Goal: Task Accomplishment & Management: Use online tool/utility

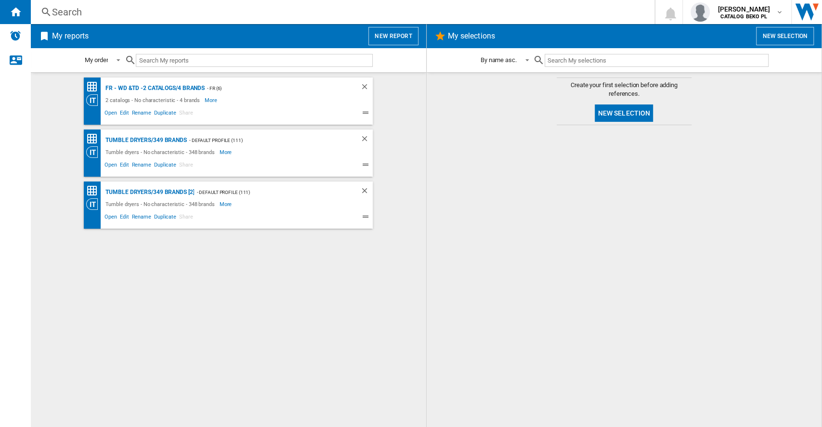
click at [401, 39] on button "New report" at bounding box center [393, 36] width 50 height 18
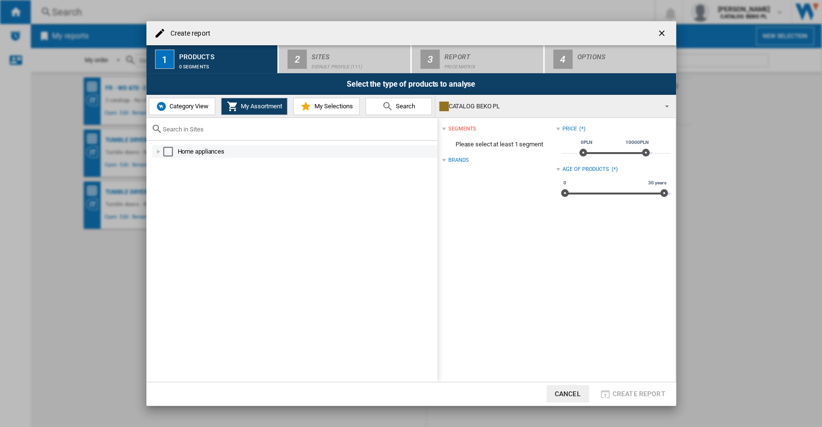
click at [158, 148] on div at bounding box center [159, 152] width 10 height 10
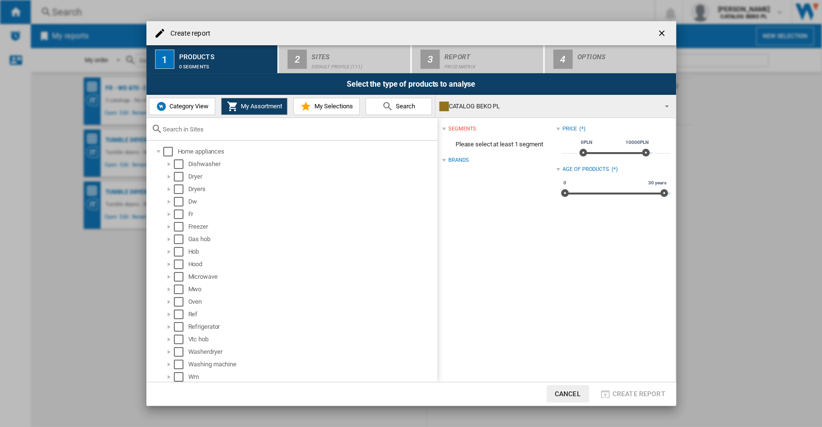
click at [176, 106] on span "Category View" at bounding box center [187, 106] width 41 height 7
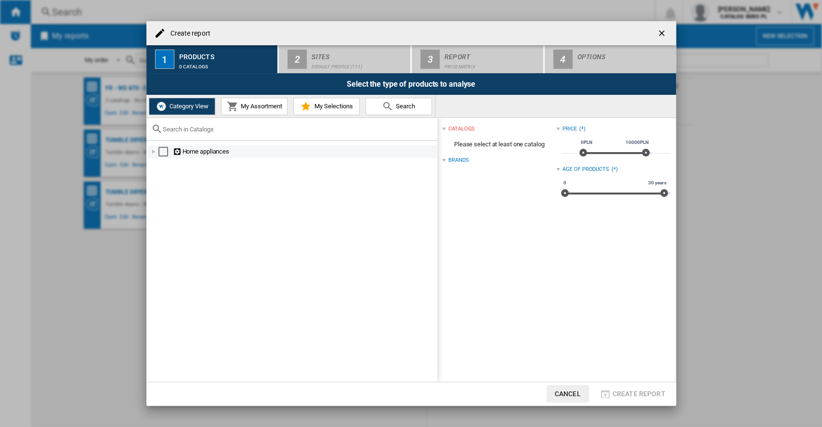
click at [155, 149] on div at bounding box center [154, 152] width 10 height 10
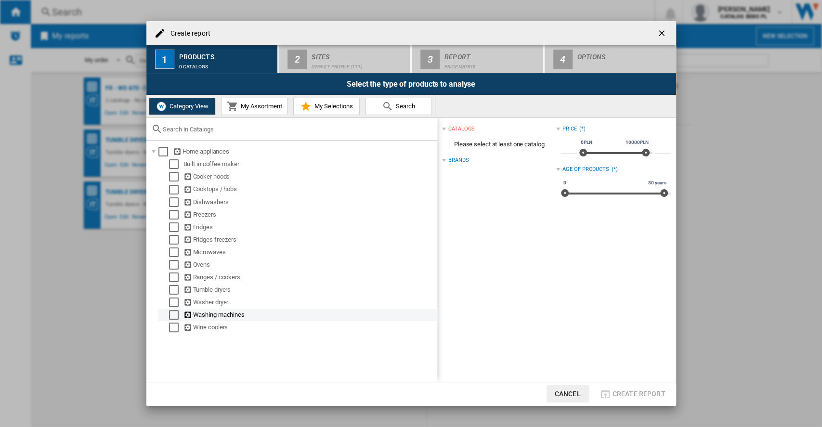
click at [170, 313] on div "Select" at bounding box center [174, 315] width 10 height 10
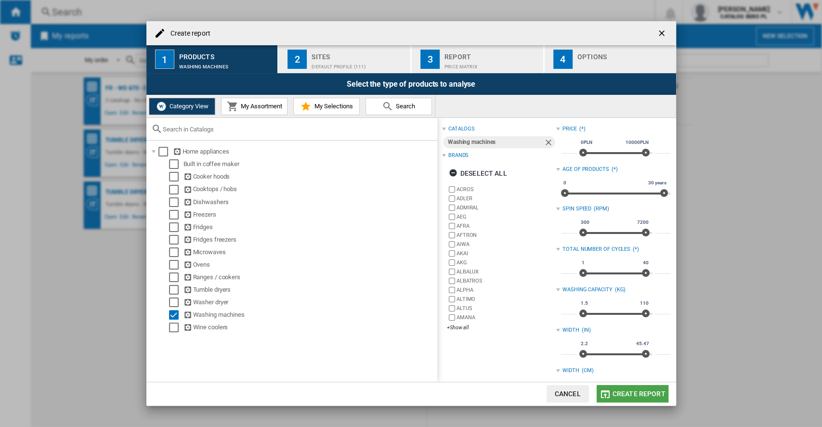
click at [641, 395] on span "Create report" at bounding box center [638, 394] width 53 height 8
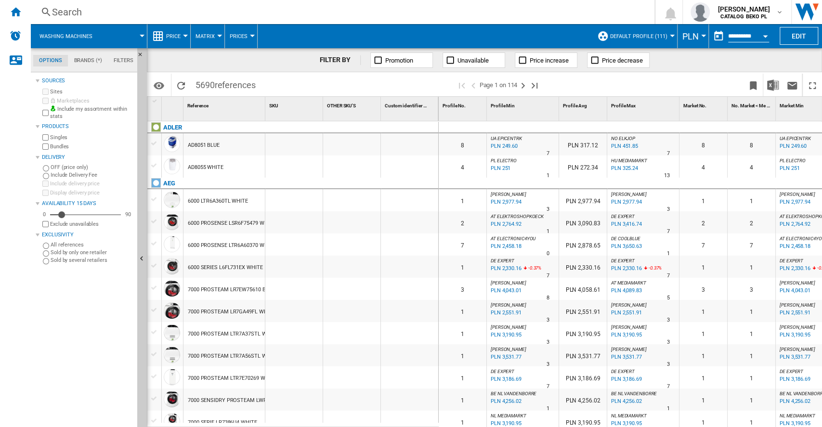
click at [764, 36] on div "Open calendar" at bounding box center [765, 36] width 5 height 2
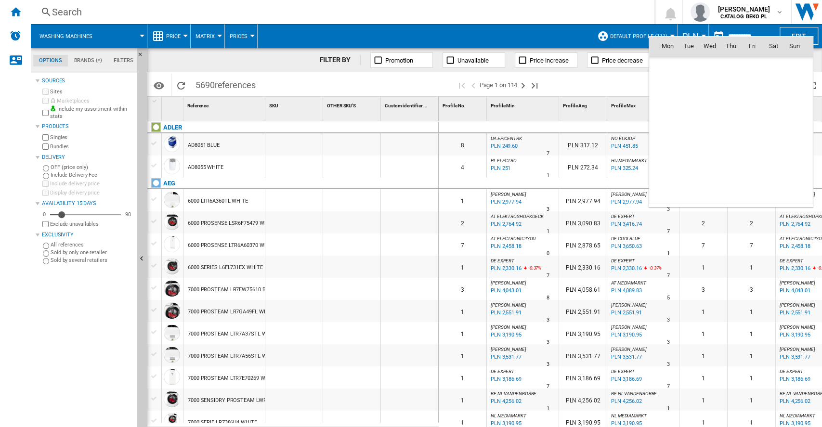
scroll to position [4593, 0]
click at [670, 87] on span "1" at bounding box center [667, 87] width 19 height 19
type input "**********"
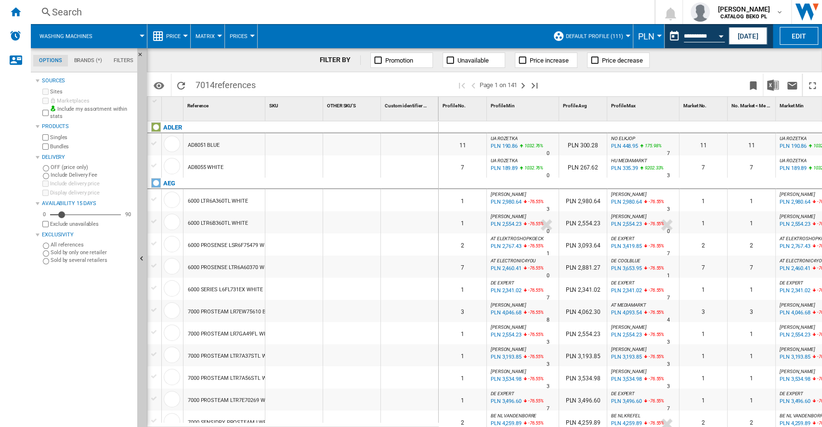
click at [646, 34] on span "PLN" at bounding box center [646, 36] width 16 height 10
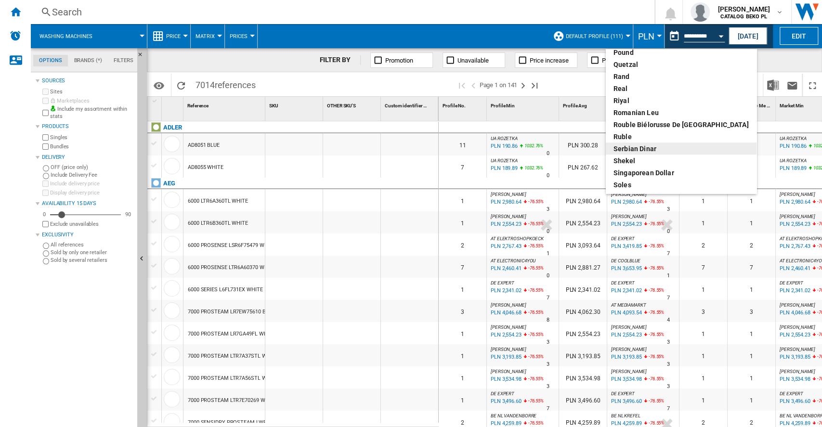
scroll to position [385, 0]
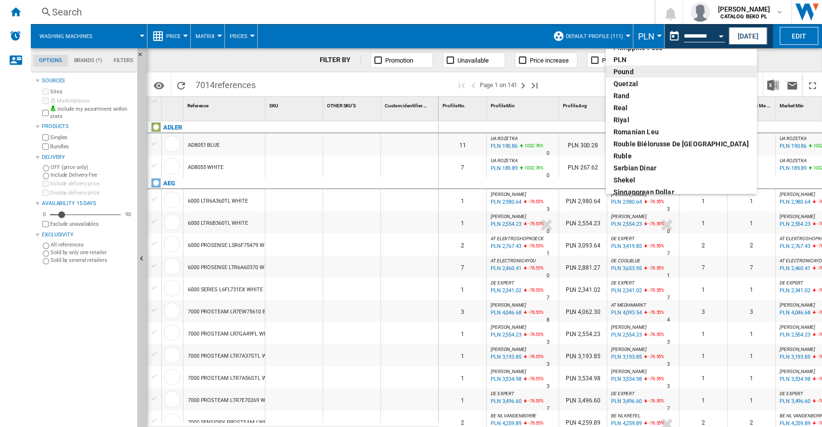
click at [647, 72] on div "pound" at bounding box center [680, 72] width 135 height 10
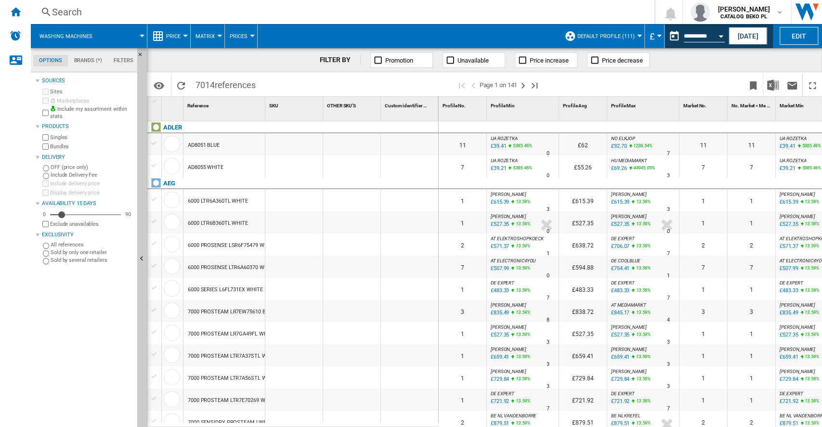
click at [649, 34] on span "£" at bounding box center [651, 36] width 5 height 10
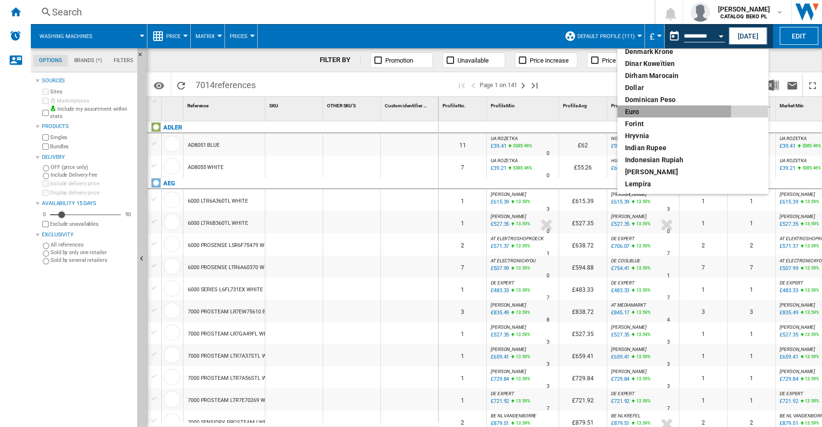
click at [650, 109] on div "euro" at bounding box center [692, 112] width 135 height 10
